Goal: Find specific fact: Find specific fact

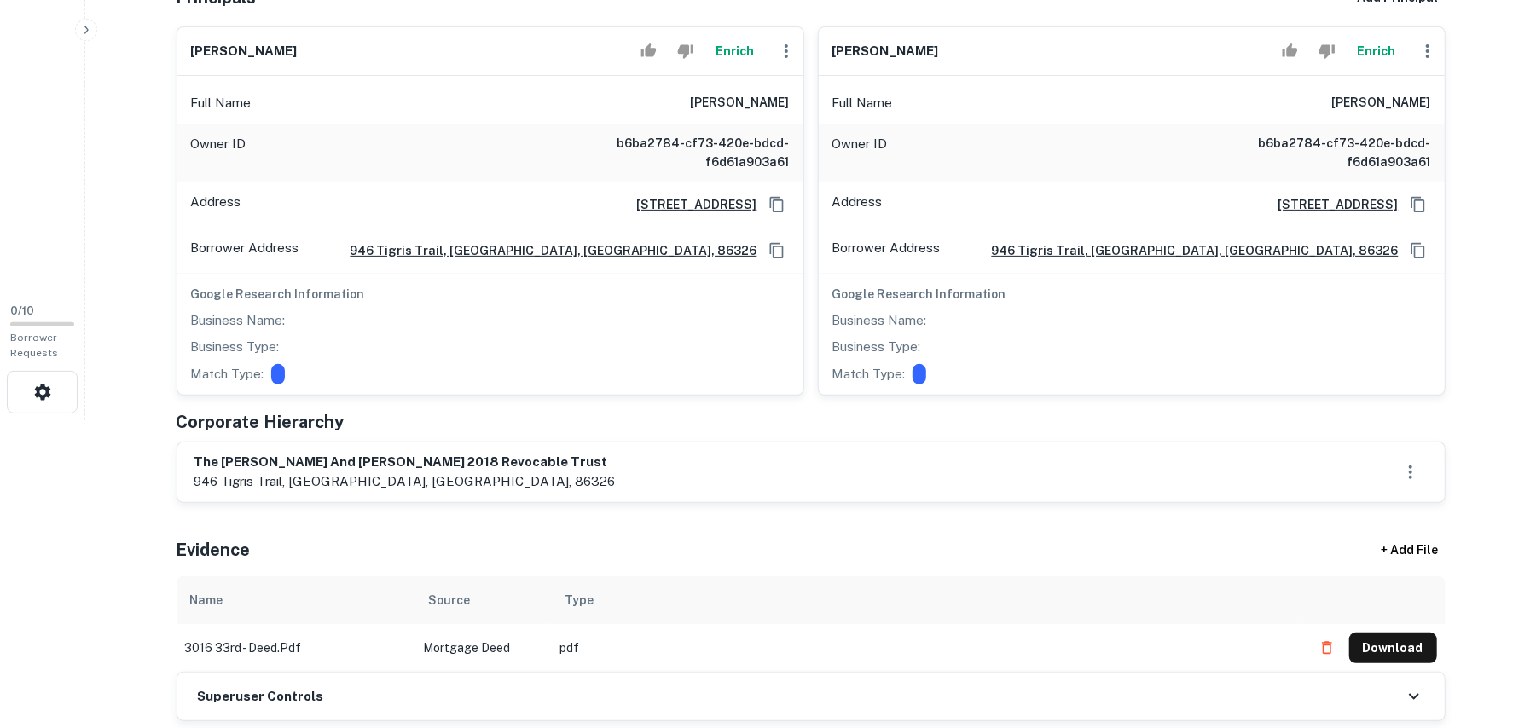
scroll to position [341, 0]
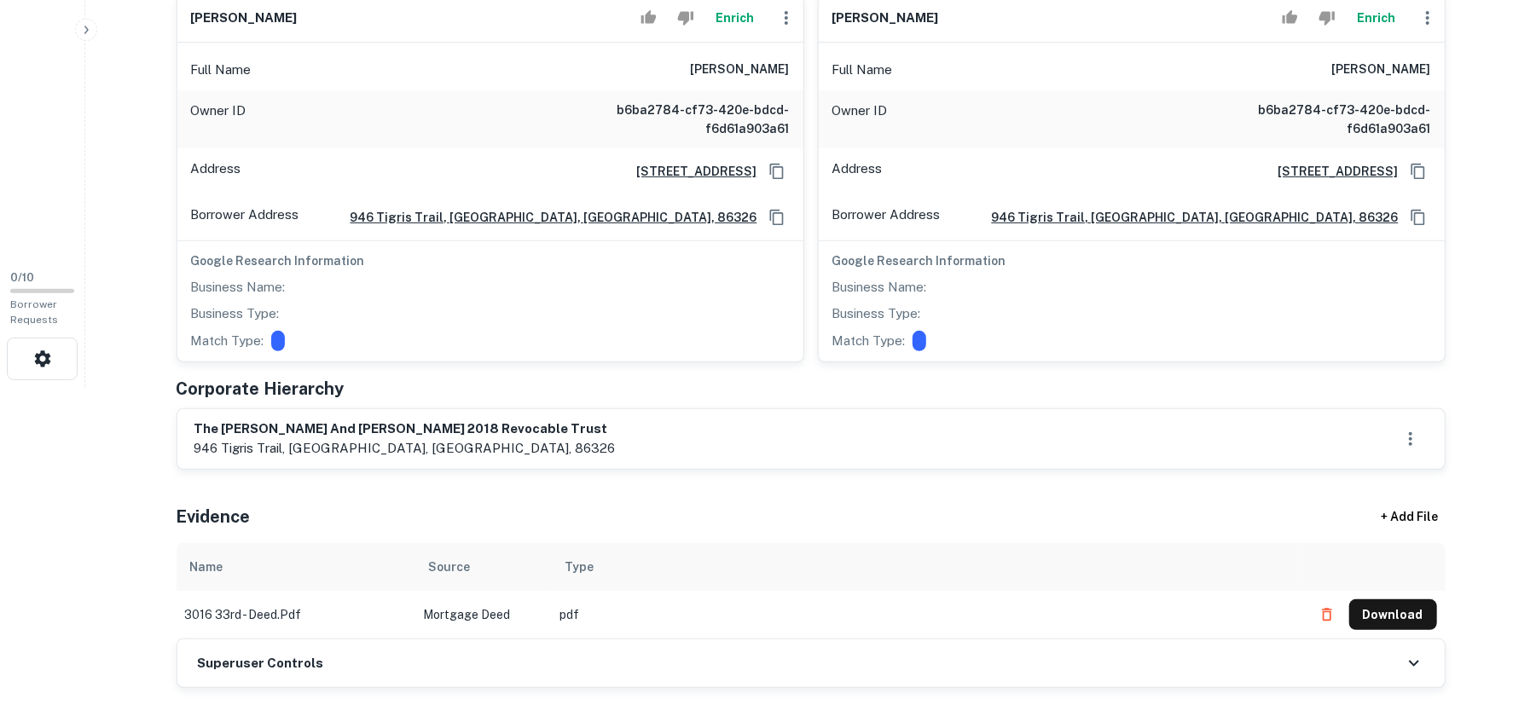
drag, startPoint x: 195, startPoint y: 418, endPoint x: 280, endPoint y: 426, distance: 84.9
click at [404, 416] on div "the william and sharolyn witt 2018 revocable trust 946 tigris trail, cottonwood…" at bounding box center [810, 439] width 1267 height 60
click at [144, 387] on html "Search Borrowers Contacts Saved 0 / 10 Borrower Requests Back to admin Borrower…" at bounding box center [768, 23] width 1536 height 728
drag, startPoint x: 367, startPoint y: 435, endPoint x: 513, endPoint y: 427, distance: 146.9
click at [513, 432] on h6 "the william and sharolyn witt 2018 revocable trust" at bounding box center [404, 430] width 421 height 20
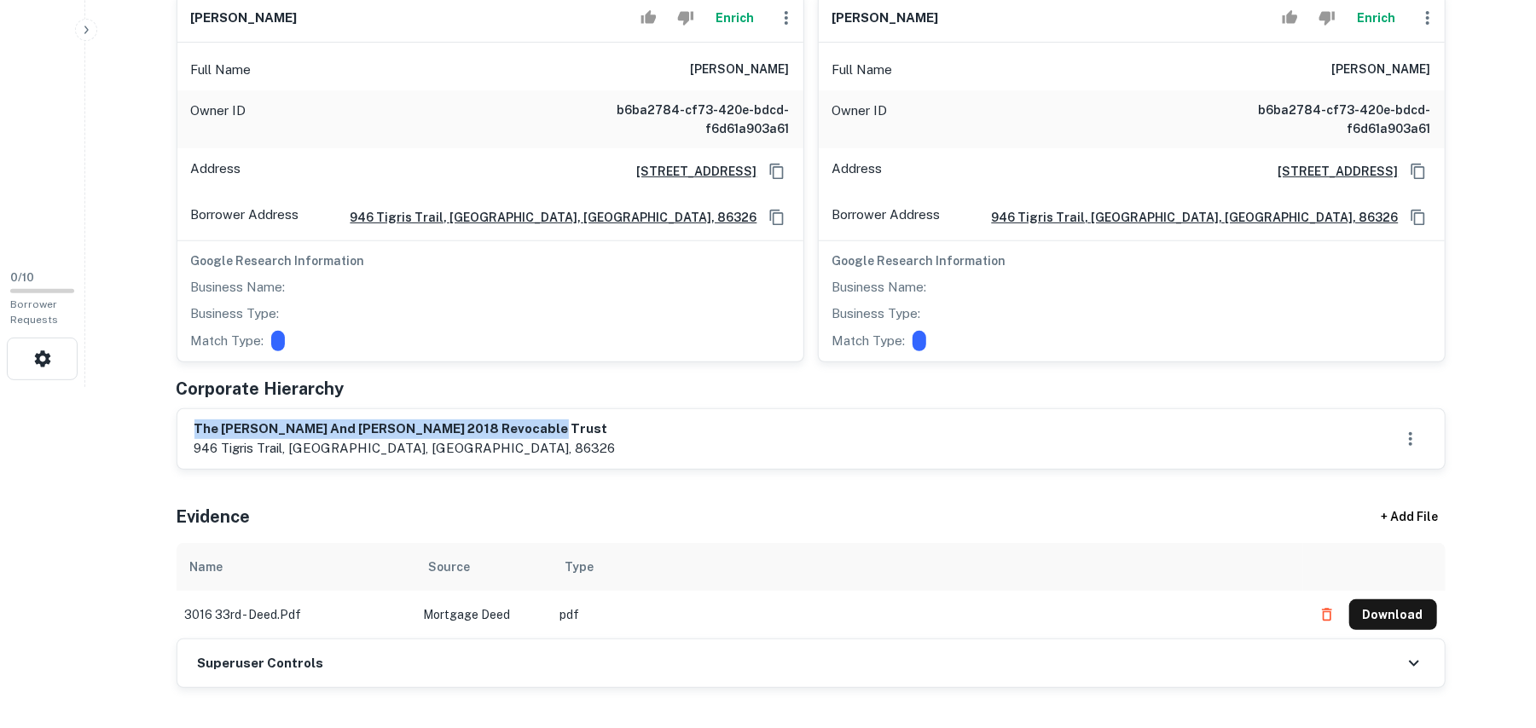
copy h6 "the william and sharolyn witt 2018 revocable trust"
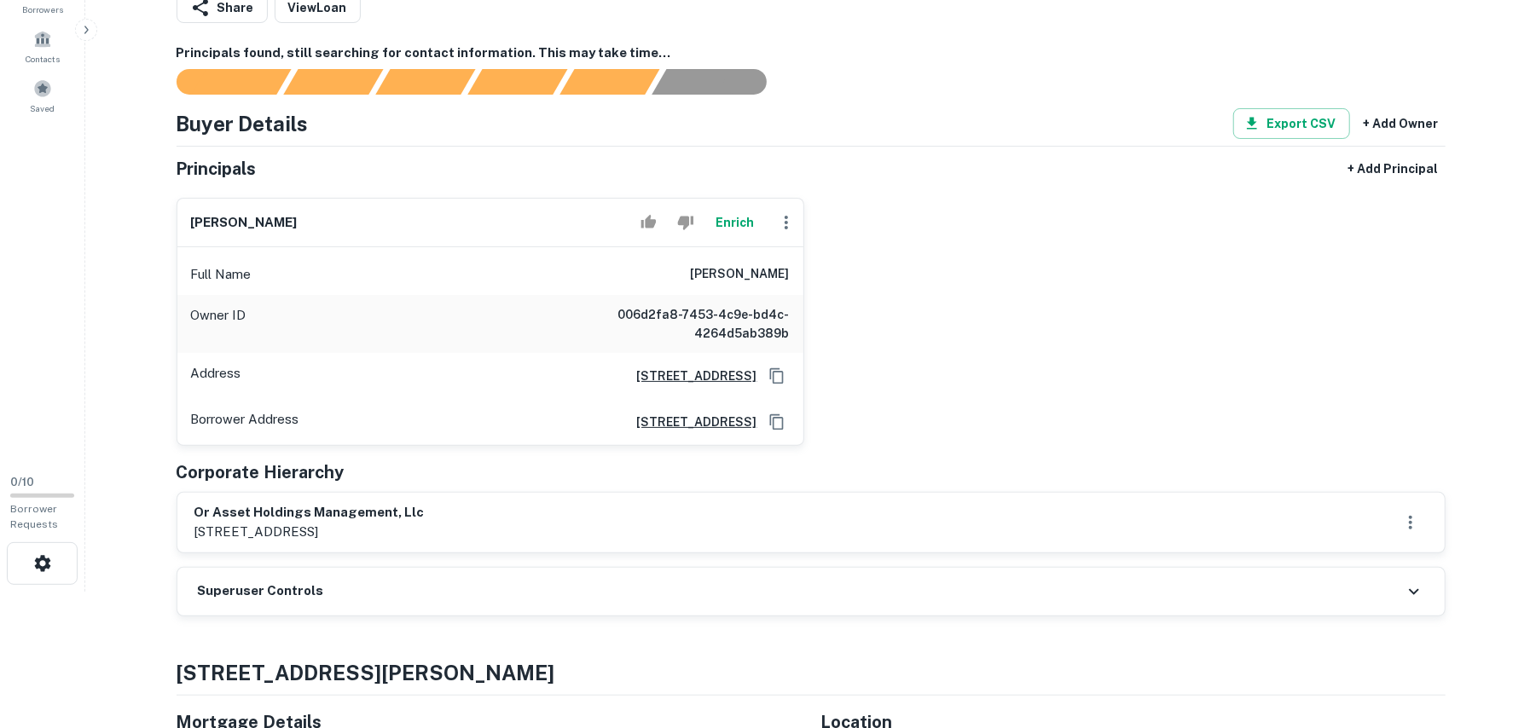
scroll to position [254, 0]
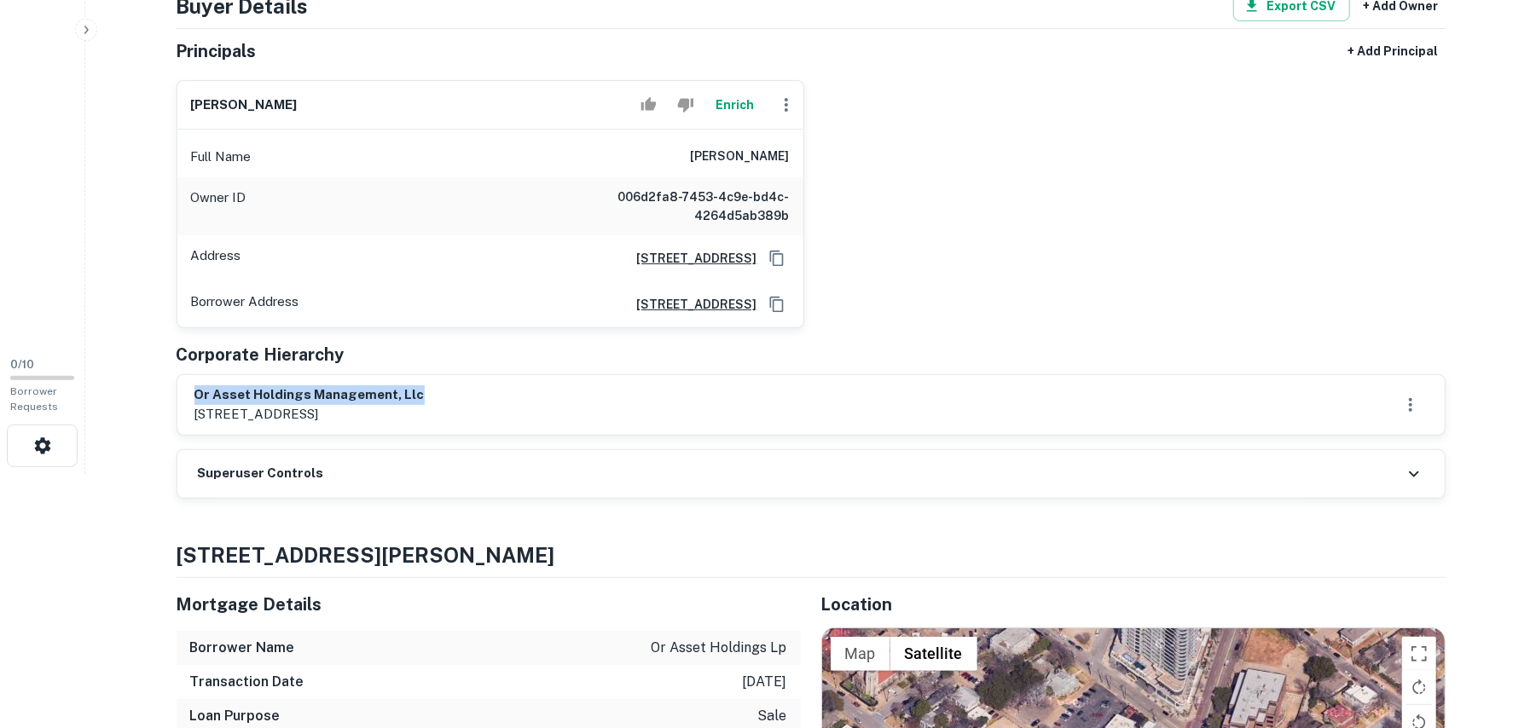
drag, startPoint x: 184, startPoint y: 386, endPoint x: 469, endPoint y: 394, distance: 285.0
click at [472, 396] on div "or asset holdings management, llc 2102 e state hwy ste 200, southlake, tx, 76092" at bounding box center [810, 405] width 1267 height 60
copy h6 "or asset holdings management, llc"
drag, startPoint x: 646, startPoint y: 345, endPoint x: 774, endPoint y: 341, distance: 128.8
click at [669, 339] on div "Principals + Add Principal oscar renda Enrich Full Name oscar renda Owner ID 00…" at bounding box center [811, 236] width 1269 height 400
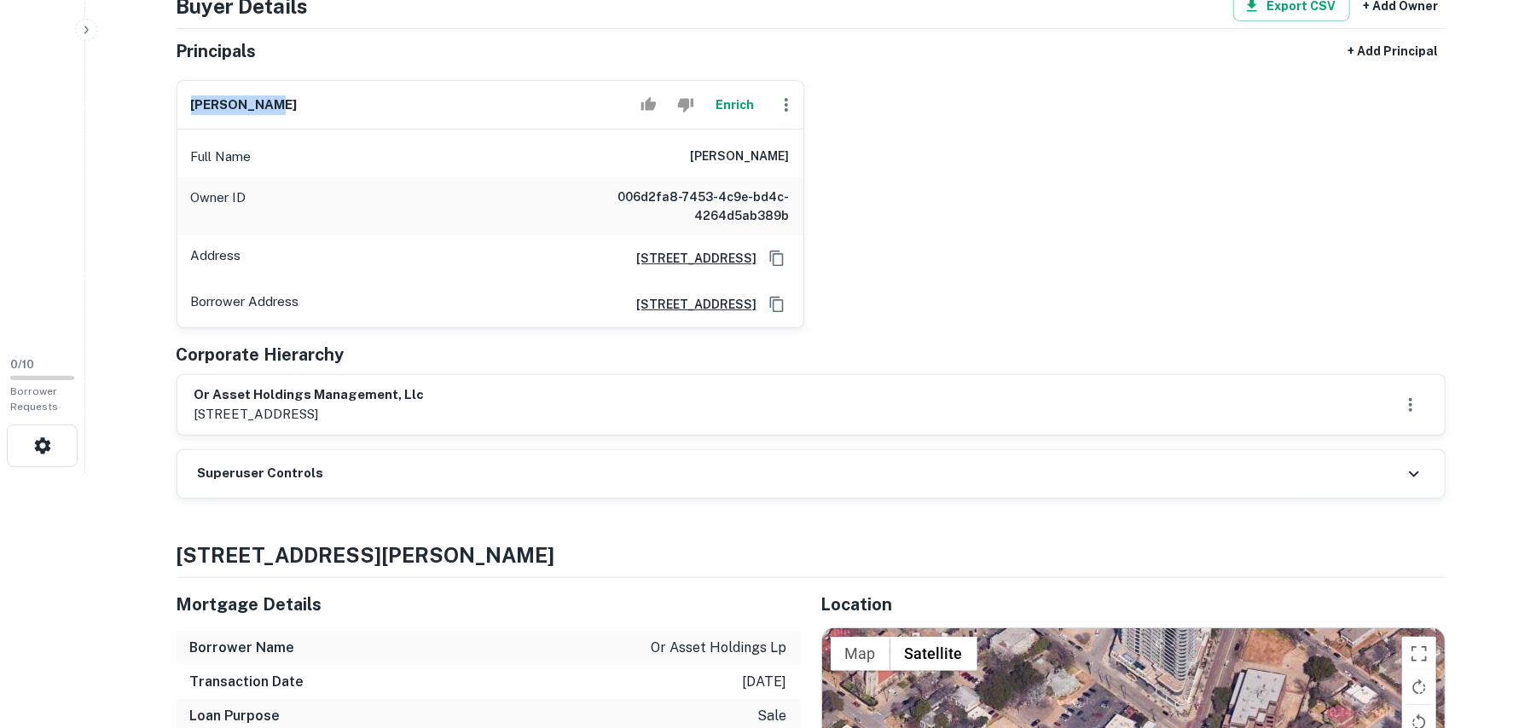
drag, startPoint x: 177, startPoint y: 90, endPoint x: 309, endPoint y: 101, distance: 131.8
click at [309, 101] on div "oscar renda Enrich" at bounding box center [490, 105] width 626 height 49
copy h6 "oscar renda"
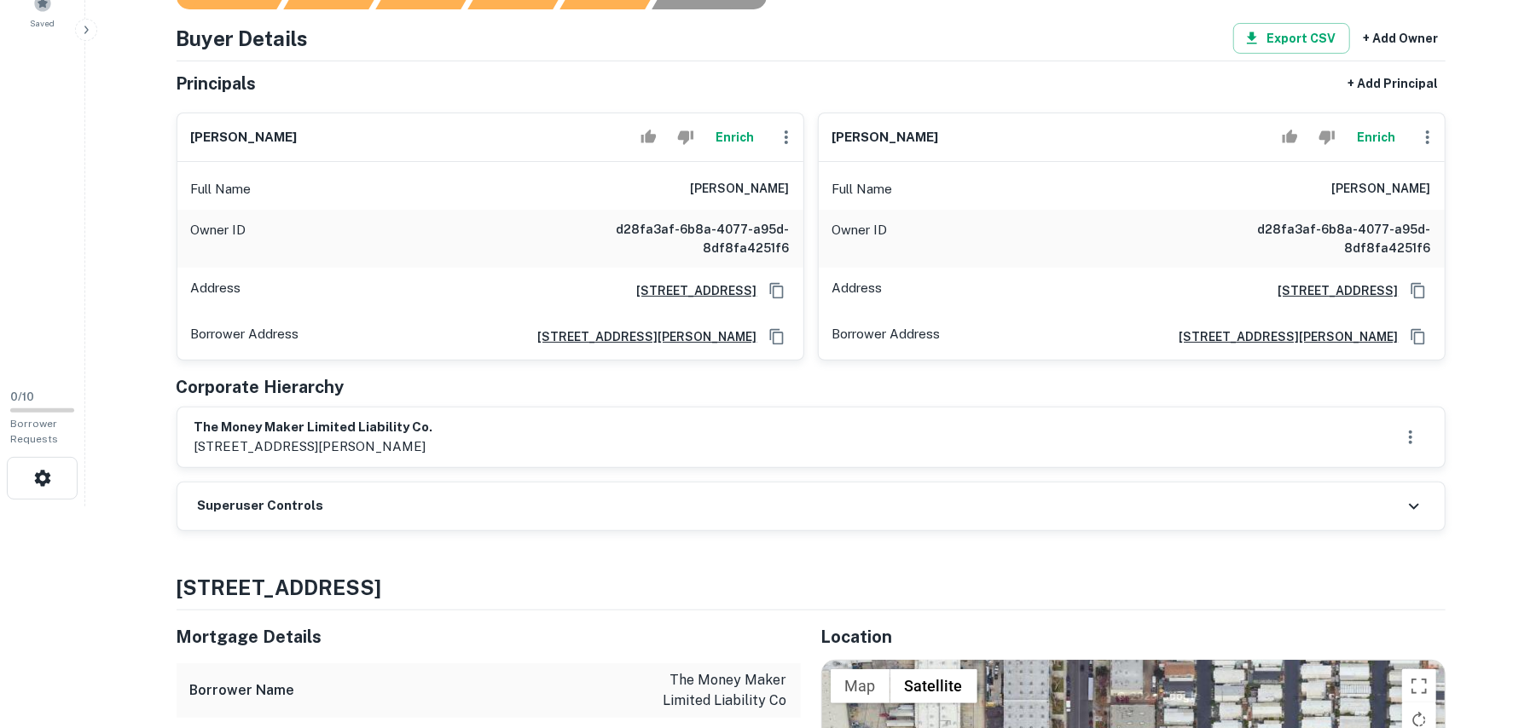
scroll to position [227, 0]
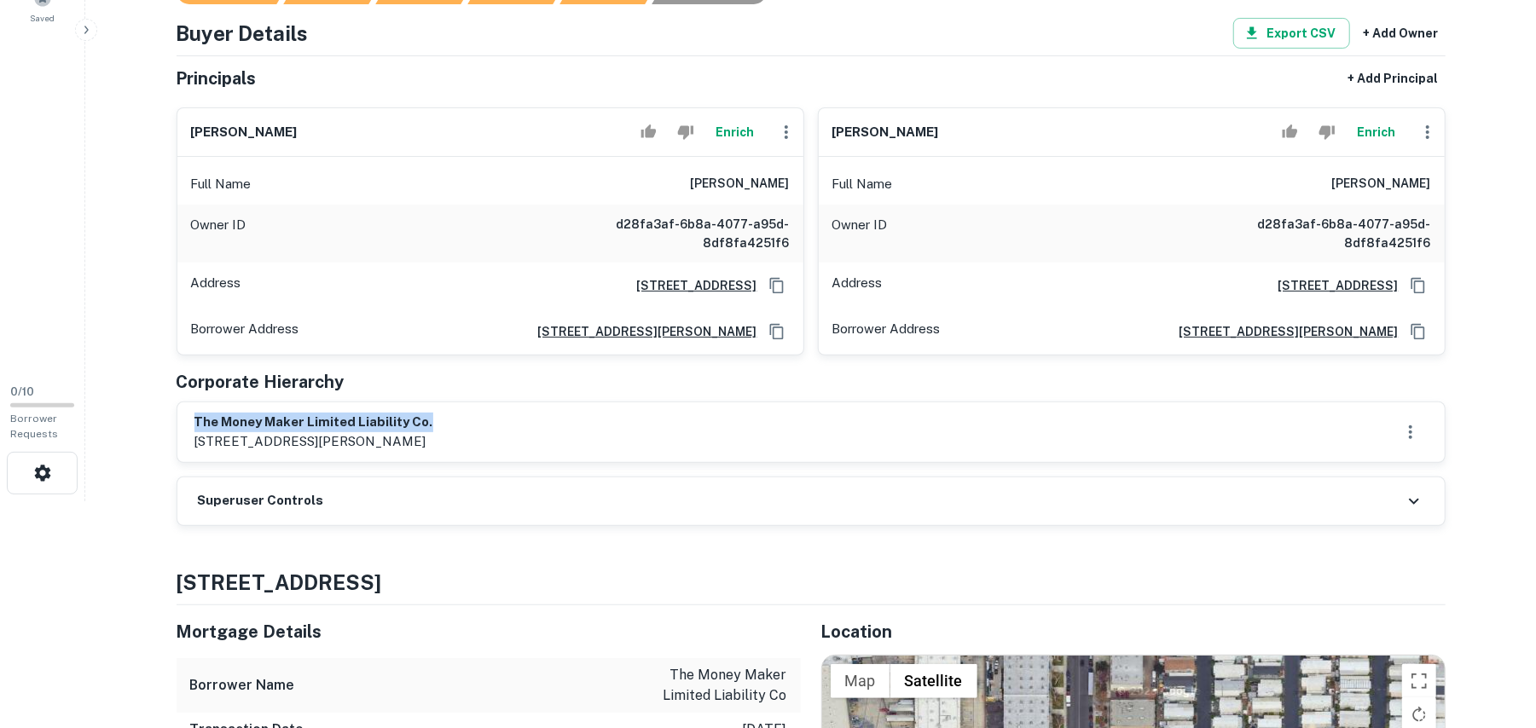
drag, startPoint x: 401, startPoint y: 409, endPoint x: 503, endPoint y: 397, distance: 103.1
click at [513, 400] on div "Principals + Add Principal [PERSON_NAME] Full Name [PERSON_NAME] Owner ID d28fa…" at bounding box center [811, 263] width 1269 height 400
copy h6 "the money maker limited liability co."
drag, startPoint x: 94, startPoint y: 304, endPoint x: 249, endPoint y: 203, distance: 185.0
click at [99, 302] on main "Back to admin Borrower Info for [STREET_ADDRESS] Loan : THE MONEY MAKER LIMITED…" at bounding box center [810, 137] width 1451 height 728
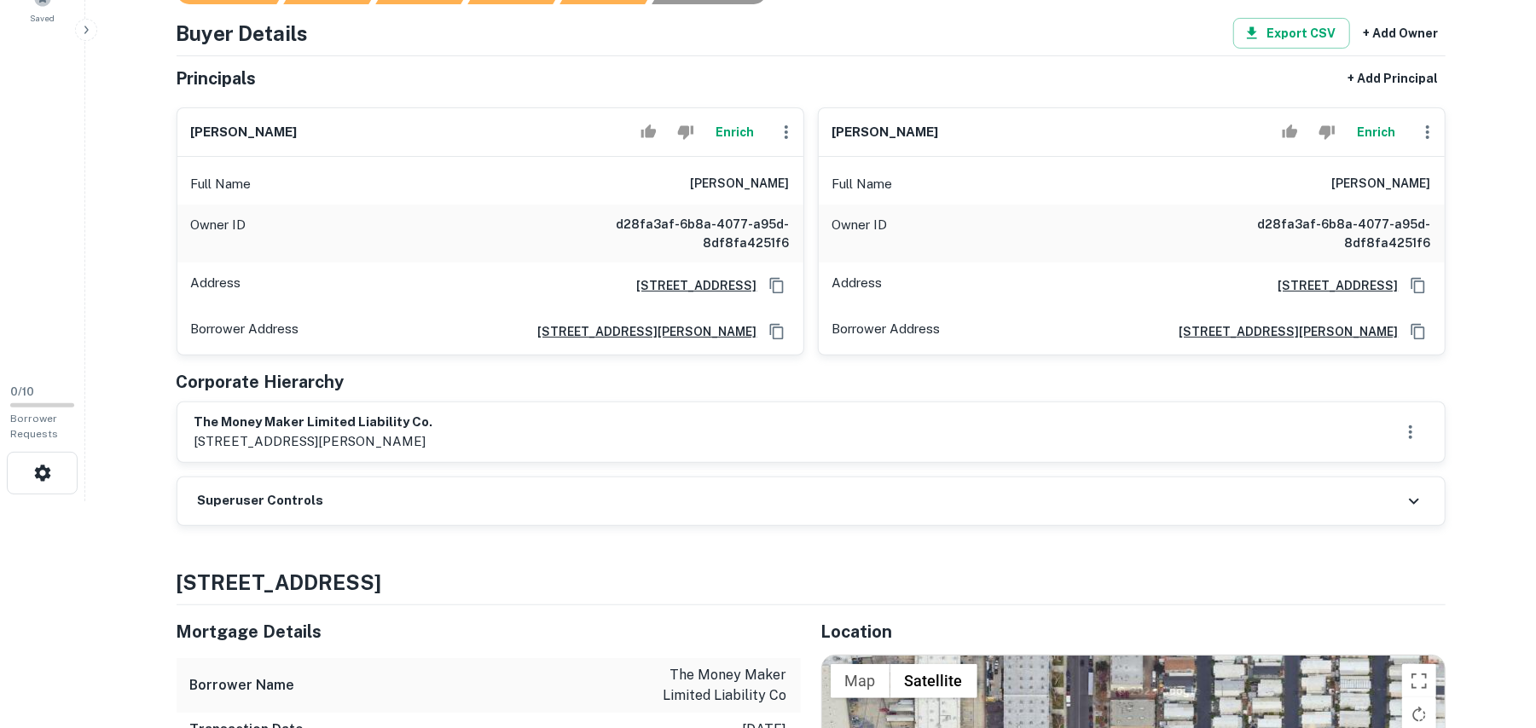
drag, startPoint x: 188, startPoint y: 124, endPoint x: 370, endPoint y: 119, distance: 181.7
click at [370, 119] on div "[PERSON_NAME]" at bounding box center [490, 132] width 626 height 49
copy h6 "[PERSON_NAME]"
click at [796, 55] on div "Buyer Details Export CSV + Add Owner Principals + Add Principal [PERSON_NAME] F…" at bounding box center [811, 240] width 1269 height 445
drag, startPoint x: 861, startPoint y: 138, endPoint x: 1092, endPoint y: 136, distance: 231.1
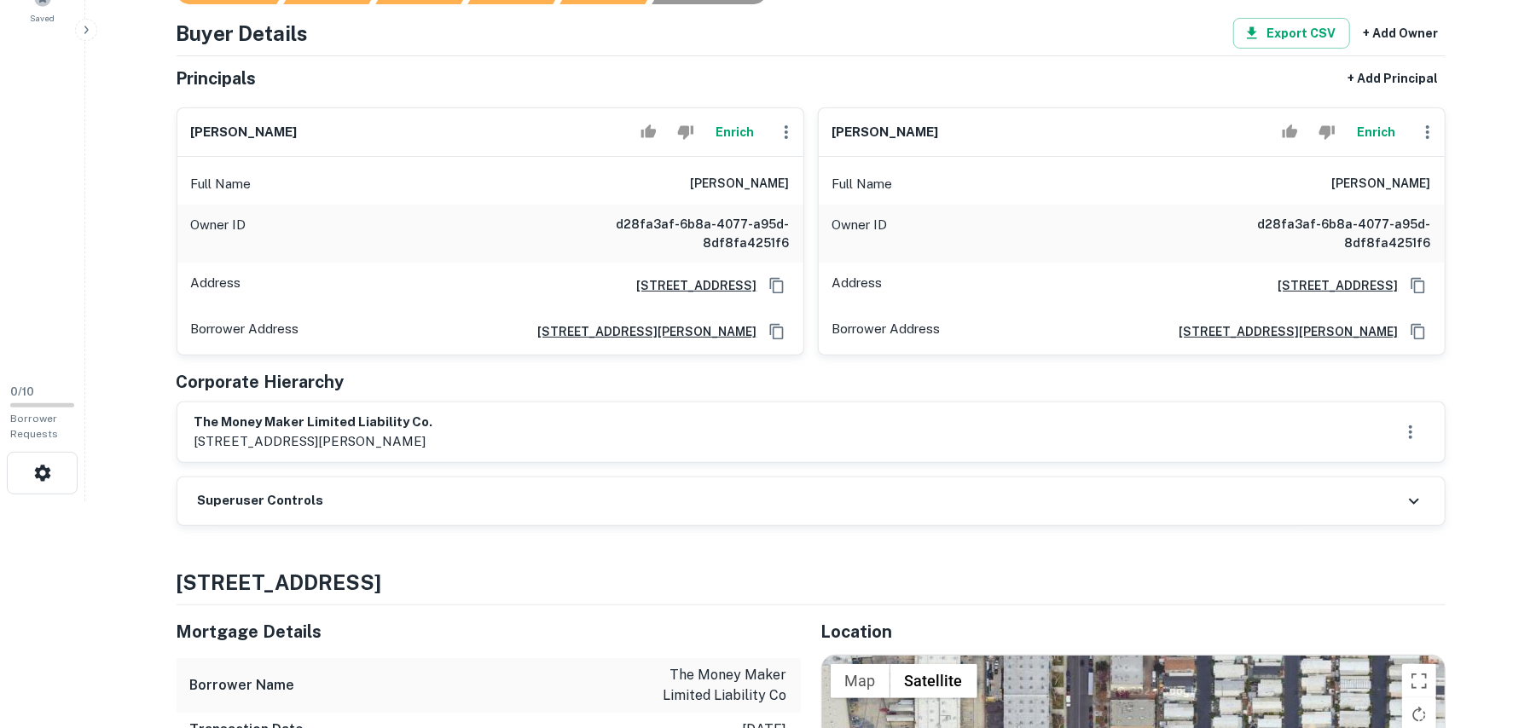
click at [1092, 137] on div "[PERSON_NAME]" at bounding box center [1132, 132] width 626 height 49
copy h6 "[PERSON_NAME]"
